Goal: Check status: Check status

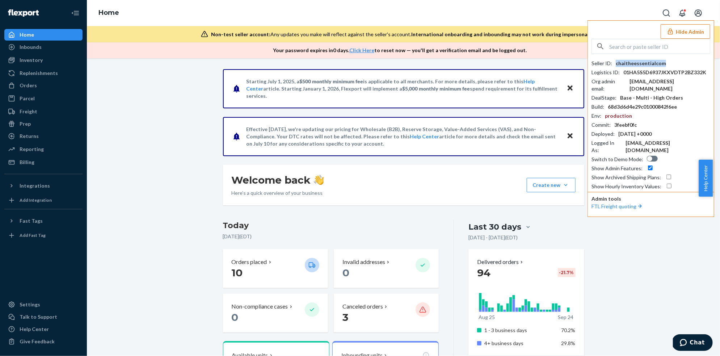
click at [687, 29] on button "Hide Admin" at bounding box center [685, 31] width 50 height 14
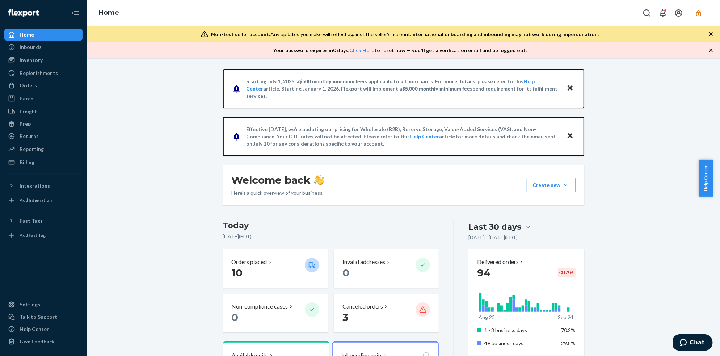
click at [695, 12] on icon "button" at bounding box center [698, 12] width 7 height 7
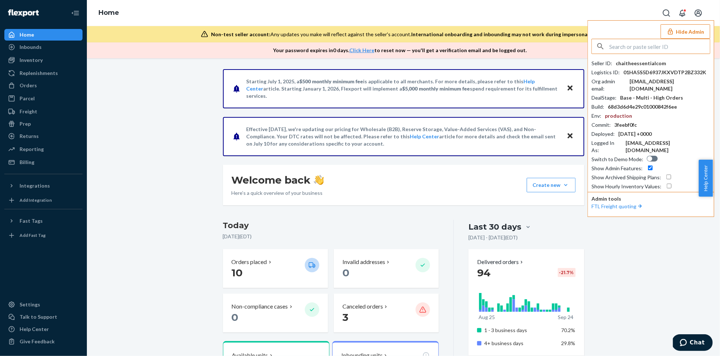
click at [629, 48] on input "text" at bounding box center [659, 46] width 101 height 14
type input "officeairfidelitycom"
click at [617, 63] on span "officeairfidelitycom" at bounding box center [641, 63] width 84 height 7
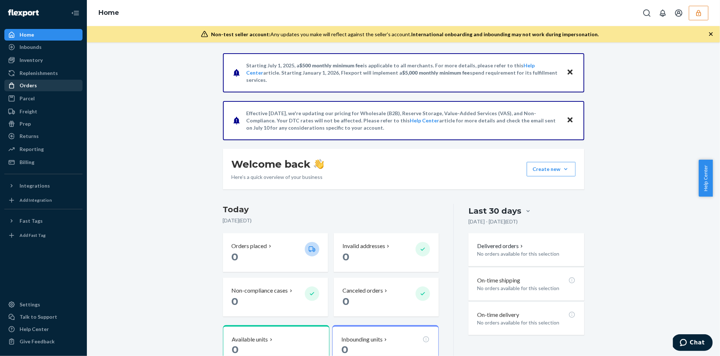
click at [31, 85] on div "Orders" at bounding box center [28, 85] width 17 height 7
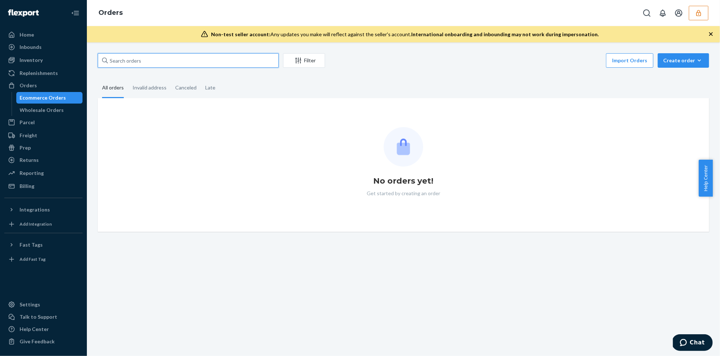
click at [137, 59] on input "text" at bounding box center [188, 60] width 181 height 14
click at [67, 108] on div "Wholesale Orders" at bounding box center [49, 110] width 65 height 10
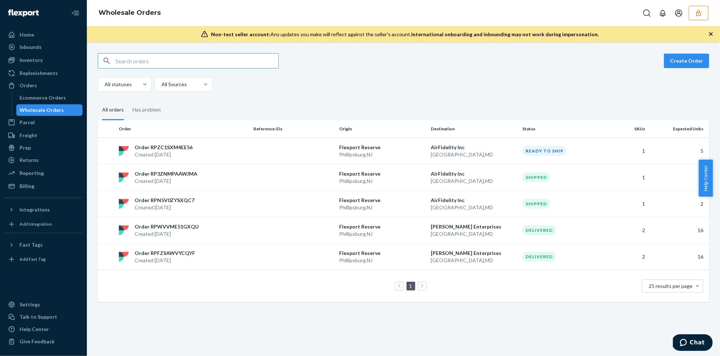
click at [164, 61] on input "text" at bounding box center [196, 61] width 163 height 14
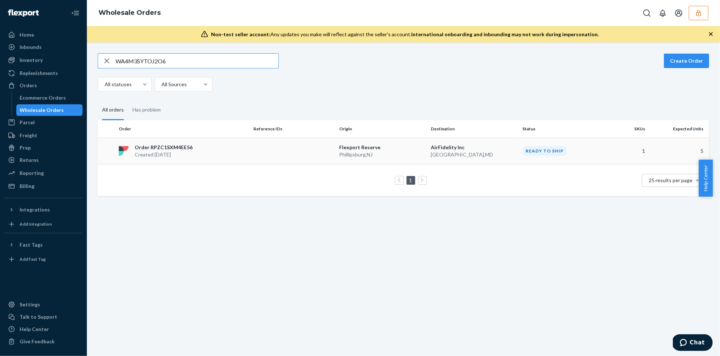
type input "WA4M3SYTOJ2O6"
click at [175, 144] on p "Order RPZC1SXM4EE56" at bounding box center [164, 147] width 58 height 7
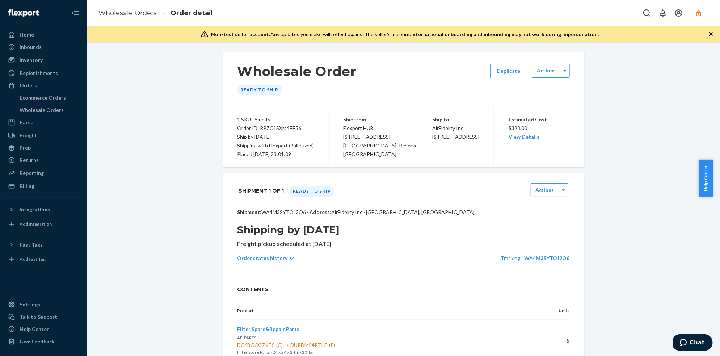
scroll to position [2, 0]
click at [561, 188] on div at bounding box center [563, 189] width 9 height 11
click at [555, 236] on div "Download BOL" at bounding box center [549, 236] width 38 height 20
click at [561, 188] on icon at bounding box center [562, 189] width 3 height 2
click at [547, 235] on link "Download BOL" at bounding box center [551, 236] width 32 height 13
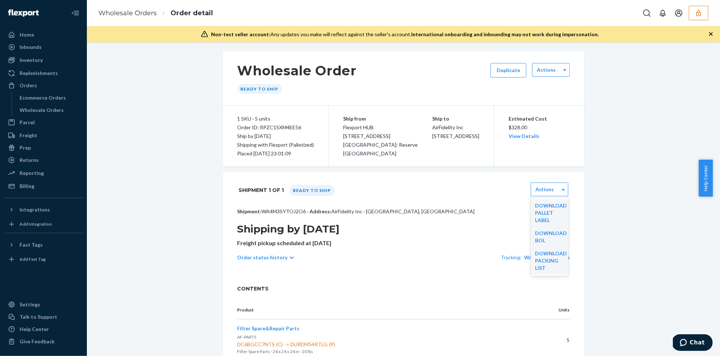
click at [698, 15] on icon "button" at bounding box center [698, 13] width 5 height 6
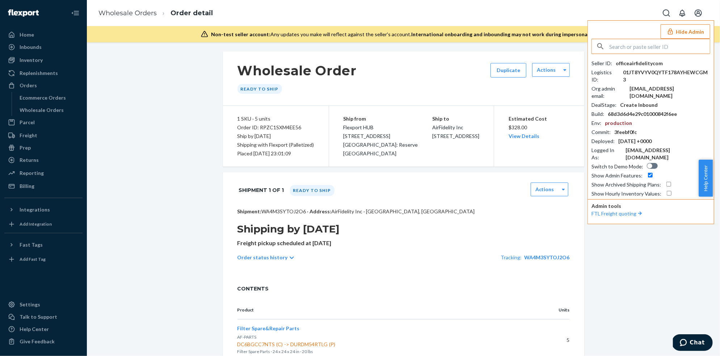
click at [625, 39] on input "text" at bounding box center [659, 46] width 101 height 14
click at [625, 44] on input "text" at bounding box center [659, 46] width 101 height 14
type input "sgelvezgmailcom"
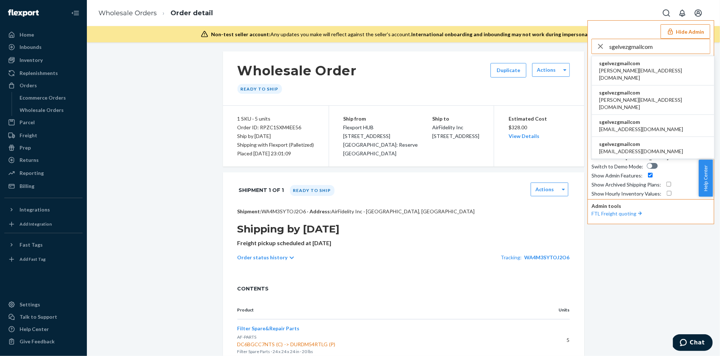
click at [632, 66] on span "sgelvezgmailcom" at bounding box center [653, 63] width 108 height 7
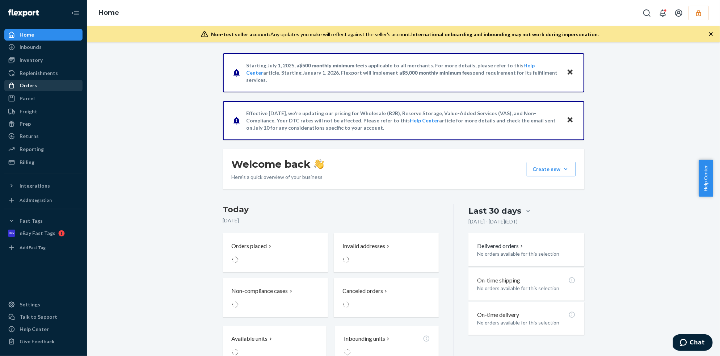
click at [26, 86] on div "Orders" at bounding box center [28, 85] width 17 height 7
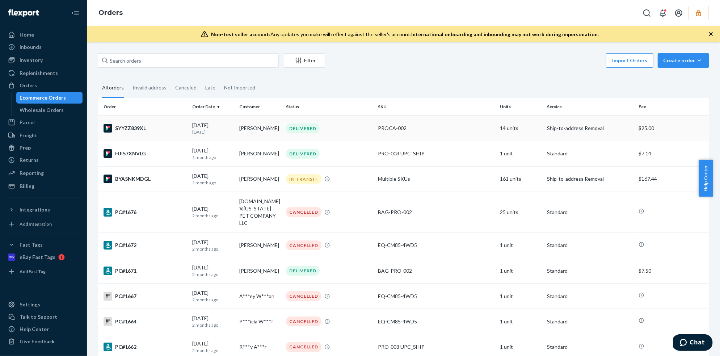
click at [137, 126] on div "SYYZZ839XL" at bounding box center [144, 128] width 83 height 9
click at [247, 65] on input "text" at bounding box center [188, 60] width 181 height 14
paste input "WF11OPZ70WR2B"
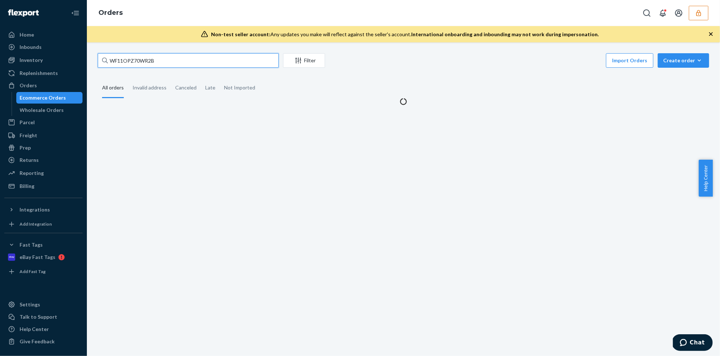
type input "WF11OPZ70WR2B"
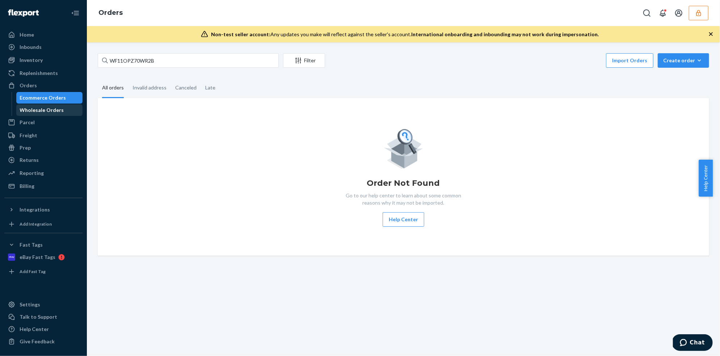
click at [33, 111] on div "Wholesale Orders" at bounding box center [42, 109] width 44 height 7
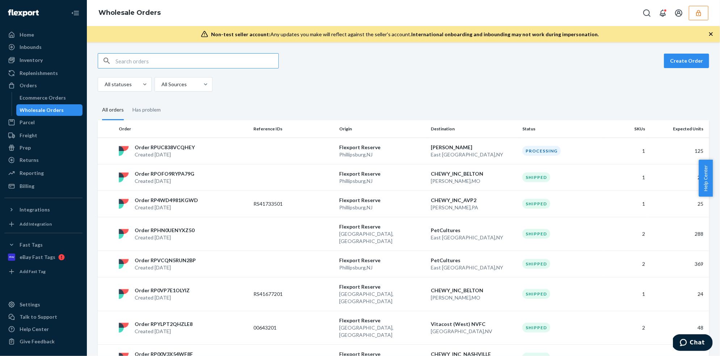
click at [143, 63] on input "text" at bounding box center [196, 61] width 163 height 14
type input "WF11OPZ70WR2B"
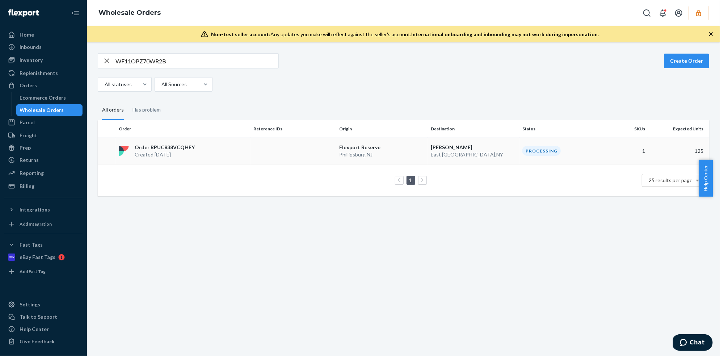
click at [176, 145] on p "Order RPUC838VCQHEY" at bounding box center [165, 147] width 60 height 7
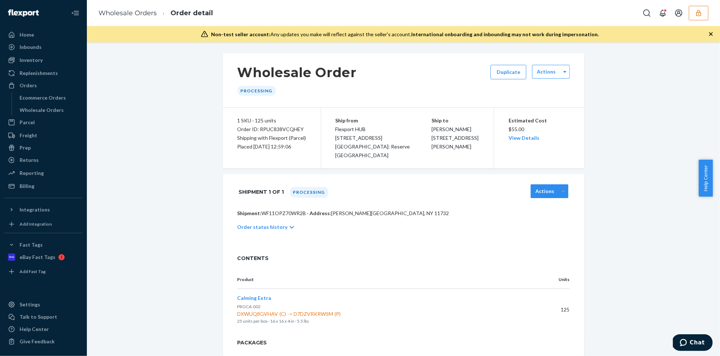
click at [563, 191] on div at bounding box center [563, 191] width 9 height 11
click at [700, 14] on icon "button" at bounding box center [698, 12] width 7 height 7
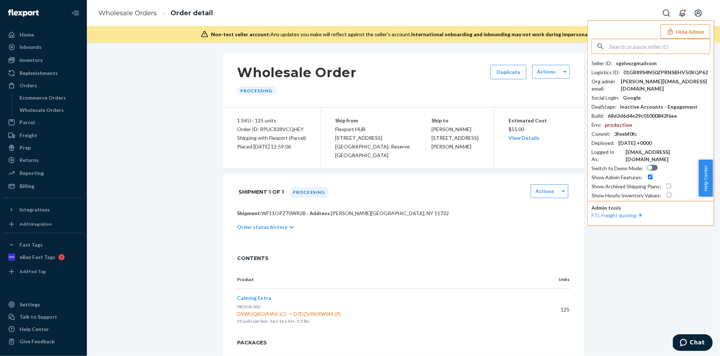
click at [657, 47] on input "text" at bounding box center [659, 46] width 101 height 14
type input "shaundrinkthepathfindercom"
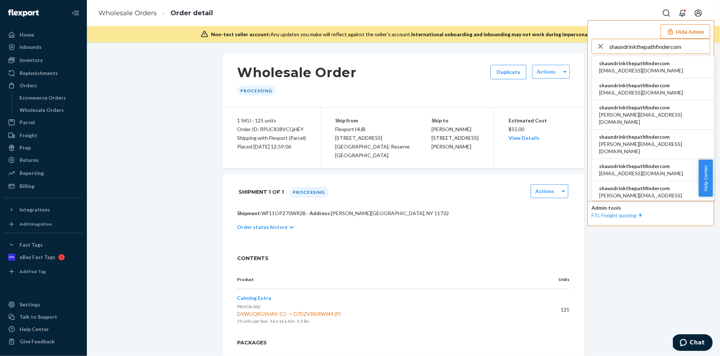
click at [656, 64] on span "shaundrinkthepathfindercom" at bounding box center [641, 63] width 84 height 7
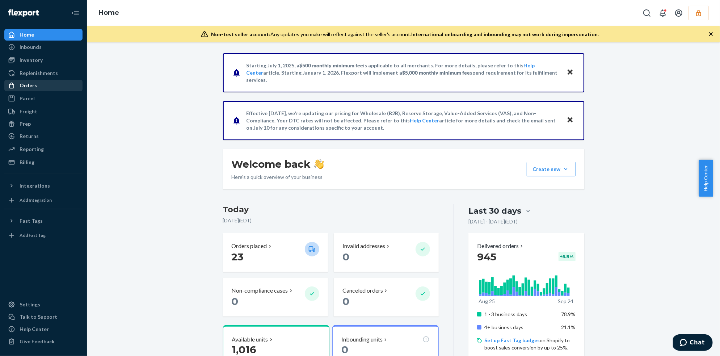
click at [32, 88] on div "Orders" at bounding box center [28, 85] width 17 height 7
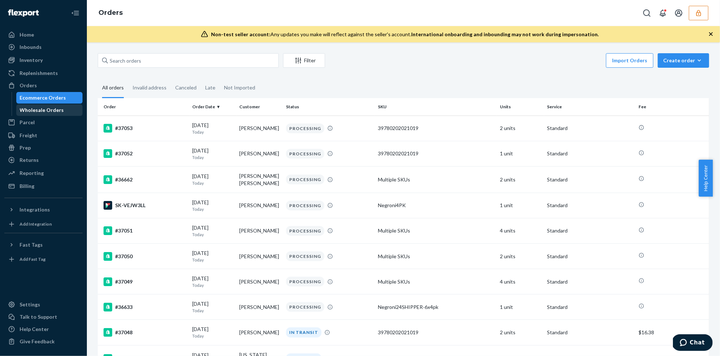
click at [52, 109] on div "Wholesale Orders" at bounding box center [42, 109] width 44 height 7
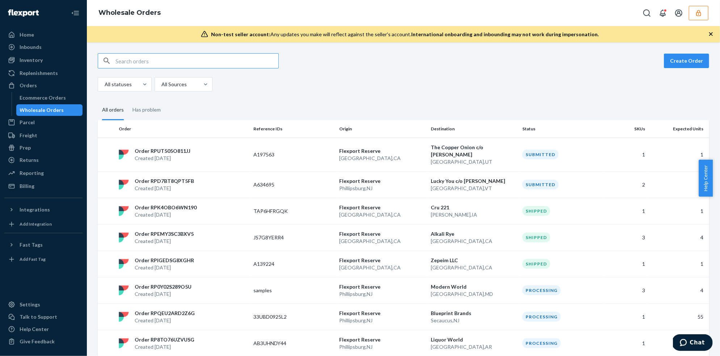
click at [135, 61] on input "text" at bounding box center [196, 61] width 163 height 14
paste input "WR8FKM6HOXBY8"
type input "WR8FKM6HOXBY8"
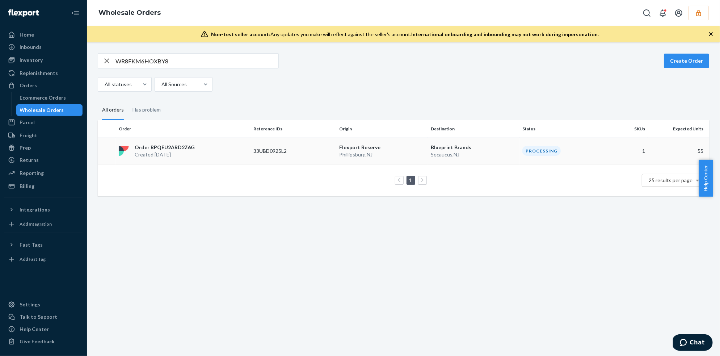
click at [210, 150] on div "Order RPQEU2ARD2Z6G Created [DATE]" at bounding box center [183, 151] width 135 height 14
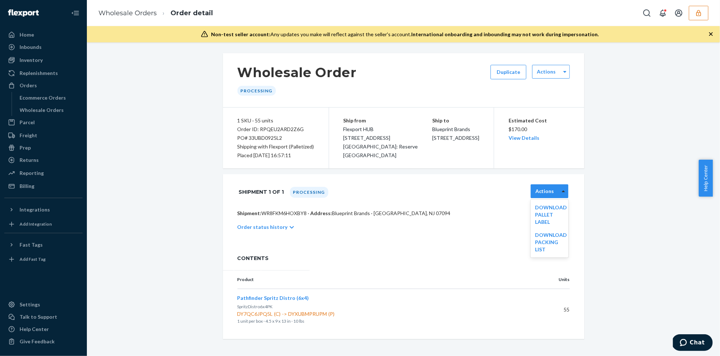
click at [561, 191] on icon at bounding box center [562, 191] width 3 height 2
click at [604, 183] on div "Wholesale Order Processing Duplicate Actions 1 SKU · 55 units Order ID: RPQEU2A…" at bounding box center [403, 195] width 622 height 285
click at [701, 8] on button "button" at bounding box center [698, 13] width 20 height 14
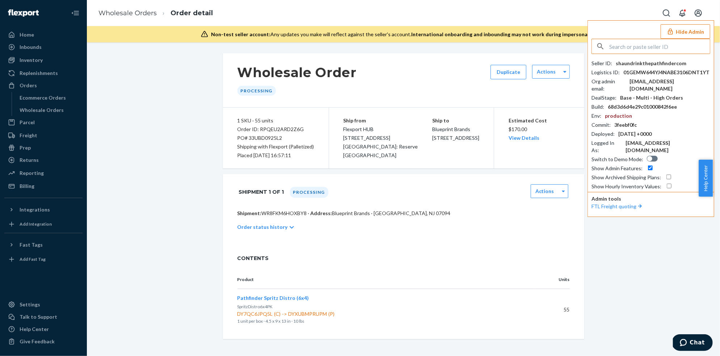
click at [649, 48] on input "text" at bounding box center [659, 46] width 101 height 14
type input "jabondanolucydco"
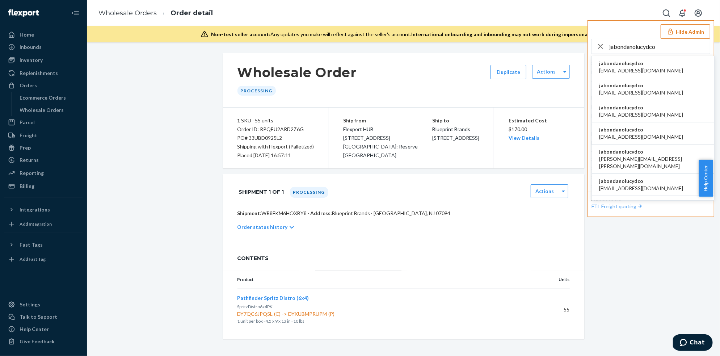
click at [636, 67] on span "hgross@lucyd.co" at bounding box center [641, 70] width 84 height 7
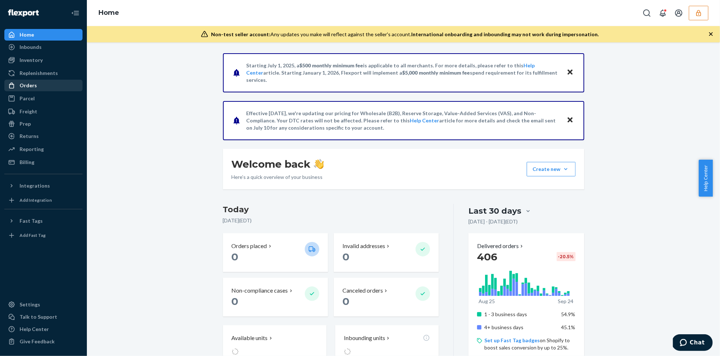
click at [26, 87] on div "Orders" at bounding box center [28, 85] width 17 height 7
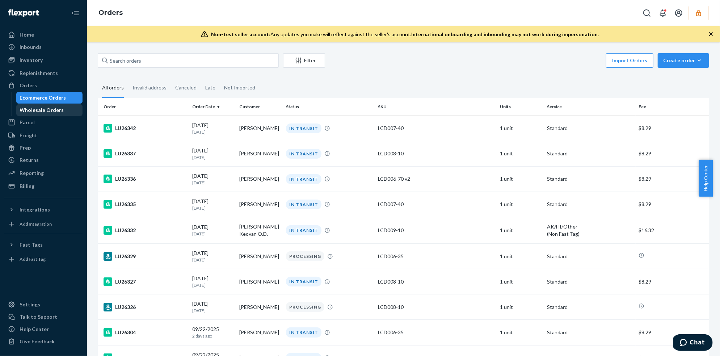
click at [35, 110] on div "Wholesale Orders" at bounding box center [42, 109] width 44 height 7
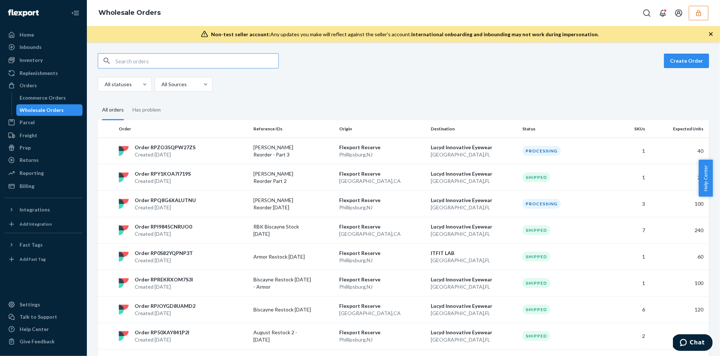
click at [172, 64] on input "text" at bounding box center [196, 61] width 163 height 14
type input "WMMU9YSEWONHZ"
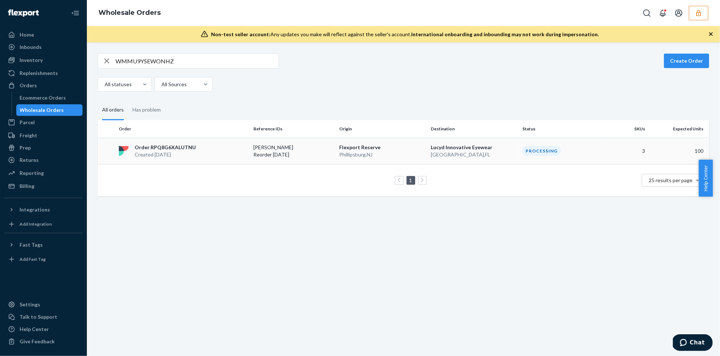
click at [172, 149] on p "Order RPQ8G6XALUTNU" at bounding box center [165, 147] width 61 height 7
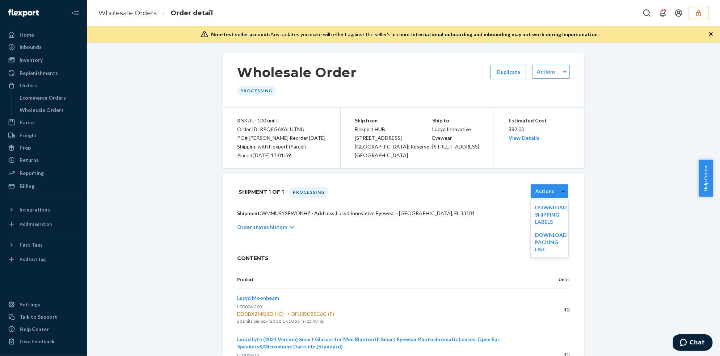
click at [561, 189] on icon at bounding box center [562, 190] width 3 height 5
click at [567, 165] on div "Estimated Cost $82.00 View Details" at bounding box center [538, 137] width 90 height 61
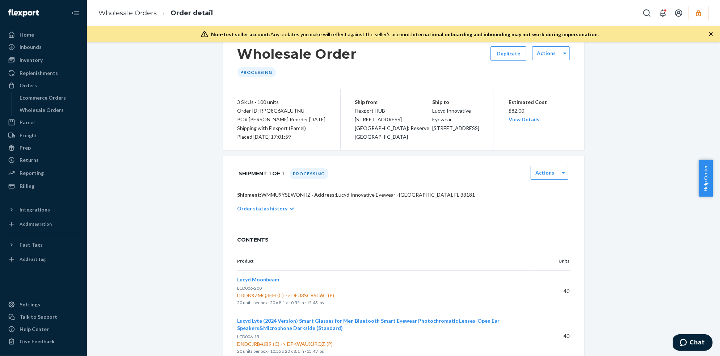
scroll to position [20, 0]
